Goal: Information Seeking & Learning: Learn about a topic

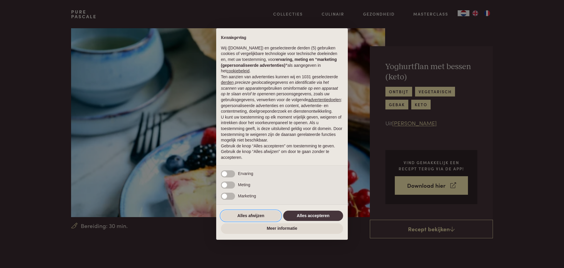
click at [252, 219] on button "Alles afwijzen" at bounding box center [251, 215] width 60 height 11
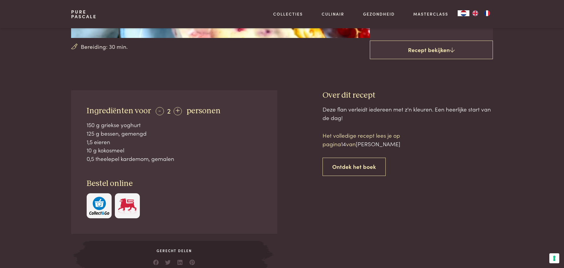
scroll to position [180, 0]
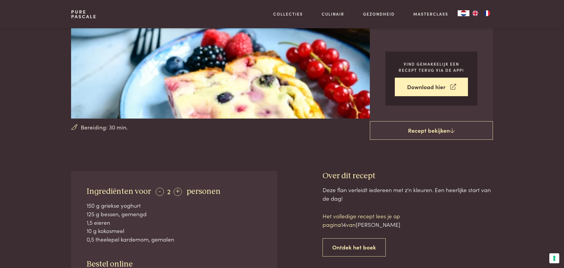
scroll to position [101, 0]
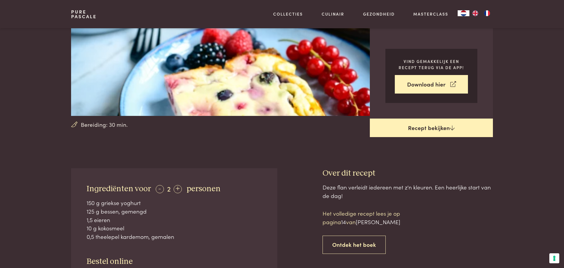
click at [447, 130] on link "Recept bekijken" at bounding box center [431, 127] width 123 height 19
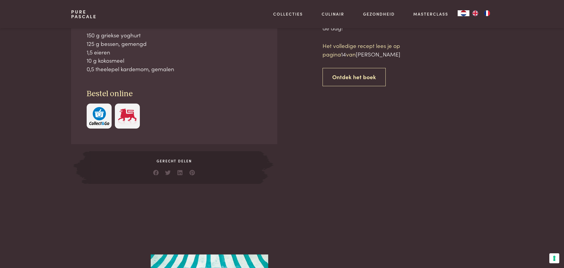
scroll to position [269, 0]
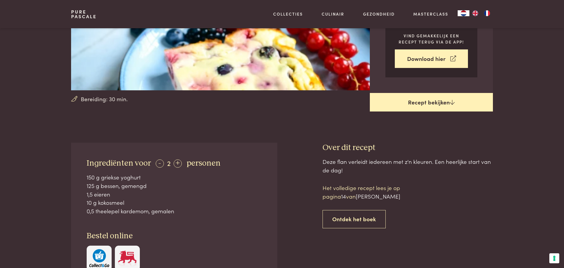
scroll to position [127, 0]
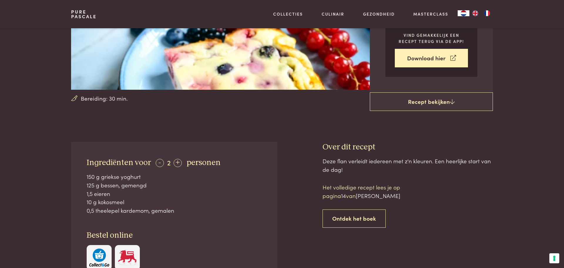
click at [350, 200] on p "Het volledige recept lees je op pagina 14 van [PERSON_NAME]" at bounding box center [373, 191] width 100 height 17
click at [363, 220] on link "Ontdek het boek" at bounding box center [354, 218] width 63 height 19
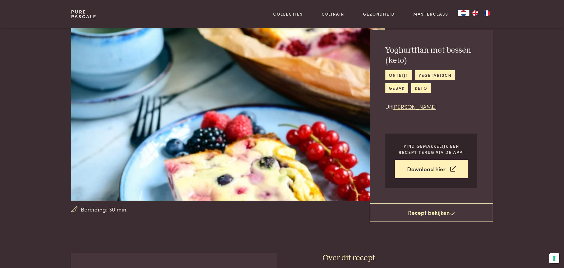
scroll to position [16, 0]
drag, startPoint x: 388, startPoint y: 51, endPoint x: 428, endPoint y: 53, distance: 40.6
click at [428, 53] on h2 "Yoghurtflan met bessen (keto)" at bounding box center [432, 56] width 92 height 20
